Goal: Information Seeking & Learning: Learn about a topic

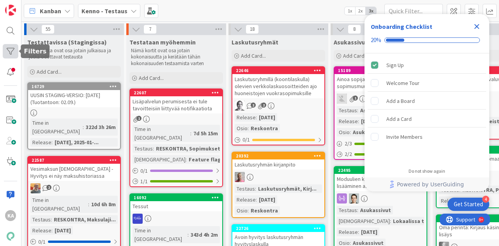
click at [16, 50] on div at bounding box center [11, 51] width 16 height 14
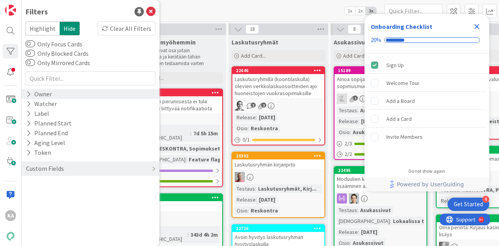
click at [39, 92] on div "Owner" at bounding box center [38, 94] width 27 height 10
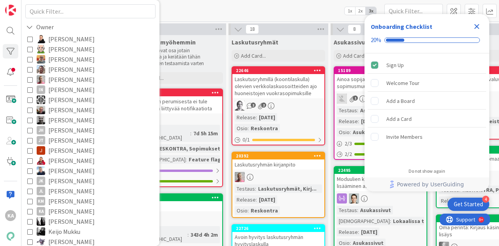
scroll to position [78, 0]
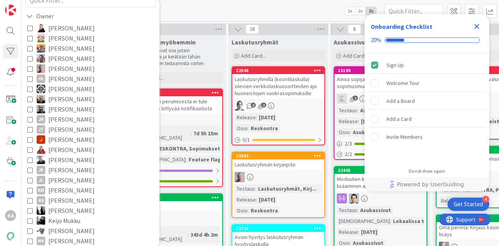
click at [56, 196] on span "Katja Alhonen" at bounding box center [71, 200] width 46 height 10
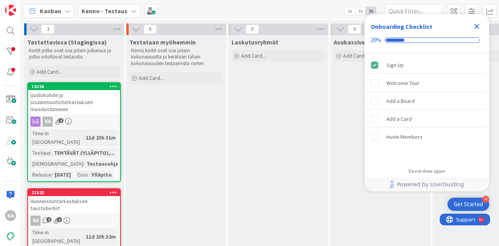
click at [93, 103] on div "Uudiskohde ja sisäänmuuttotarkastuksen muodostuminen" at bounding box center [74, 102] width 92 height 24
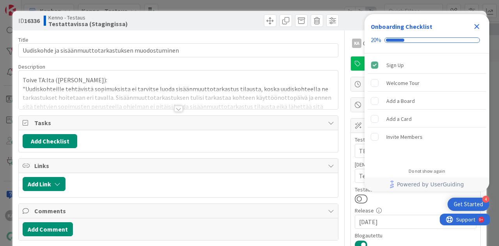
click at [174, 109] on div at bounding box center [178, 109] width 9 height 6
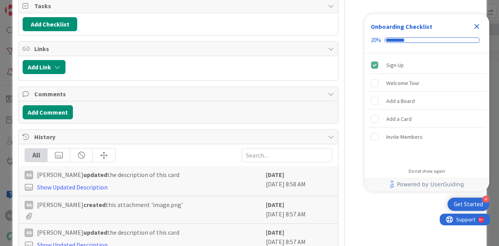
scroll to position [623, 0]
